Goal: Task Accomplishment & Management: Use online tool/utility

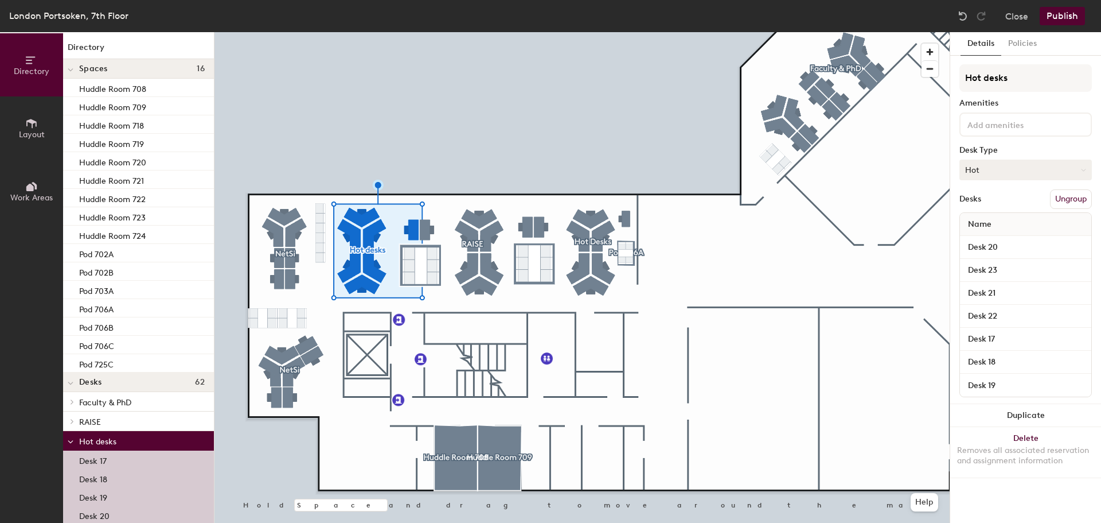
click at [1010, 166] on button "Hot" at bounding box center [1026, 169] width 133 height 21
click at [1000, 239] on div "Hoteled" at bounding box center [1017, 239] width 115 height 17
click at [897, 89] on div "Directory Layout Work Areas Directory Spaces 16 Huddle Room 708 Huddle Room 709…" at bounding box center [550, 277] width 1101 height 491
type input "Netsi"
click at [1060, 14] on button "Publish" at bounding box center [1062, 16] width 45 height 18
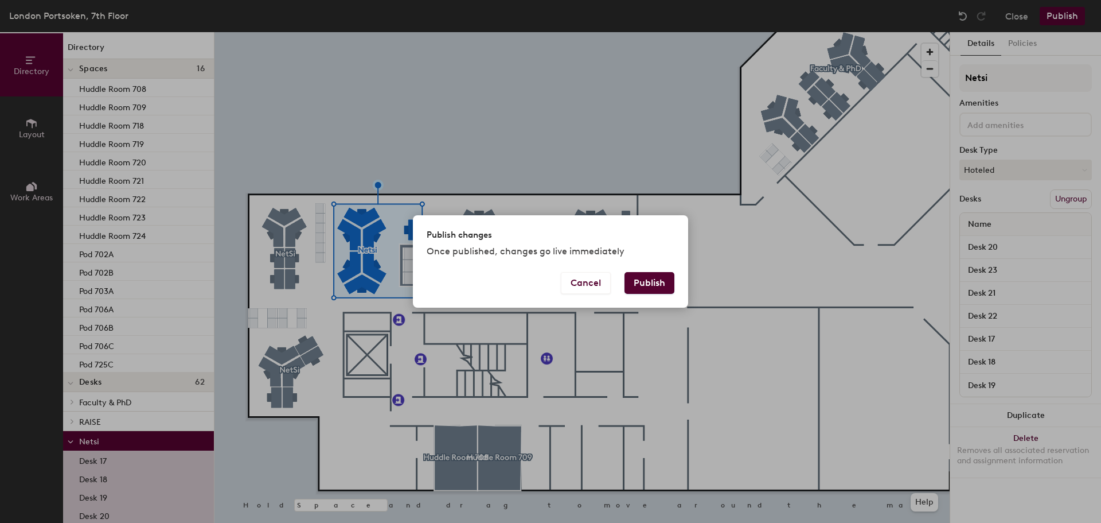
click at [649, 279] on button "Publish" at bounding box center [650, 283] width 50 height 22
